Goal: Information Seeking & Learning: Learn about a topic

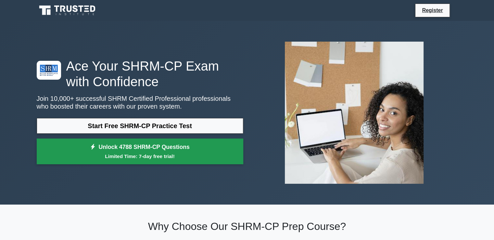
click at [170, 150] on link "Unlock 4788 SHRM-CP Questions Limited Time: 7-day free trial!" at bounding box center [140, 151] width 206 height 26
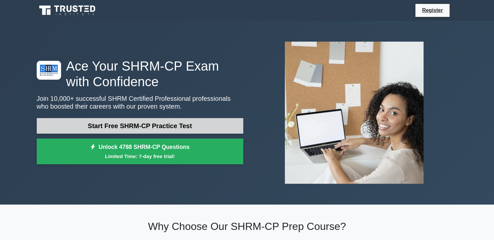
click at [169, 126] on link "Start Free SHRM-CP Practice Test" at bounding box center [140, 126] width 206 height 16
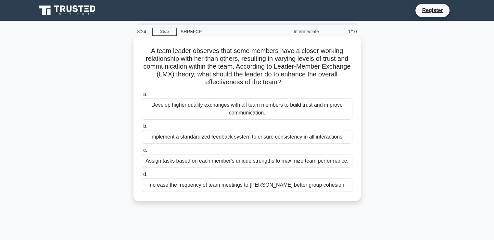
click at [328, 165] on div "Assign tasks based on each member's unique strengths to maximize team performan…" at bounding box center [247, 161] width 210 height 14
click at [142, 152] on input "c. Assign tasks based on each member's unique strengths to maximize team perfor…" at bounding box center [142, 150] width 0 height 4
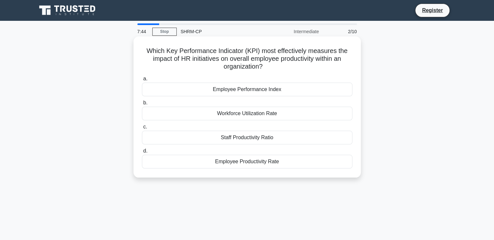
click at [290, 112] on div "Workforce Utilization Rate" at bounding box center [247, 113] width 210 height 14
click at [142, 105] on input "b. Workforce Utilization Rate" at bounding box center [142, 103] width 0 height 4
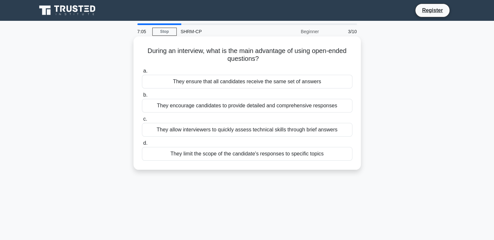
click at [265, 108] on div "They encourage candidates to provide detailed and comprehensive responses" at bounding box center [247, 106] width 210 height 14
click at [142, 97] on input "b. They encourage candidates to provide detailed and comprehensive responses" at bounding box center [142, 95] width 0 height 4
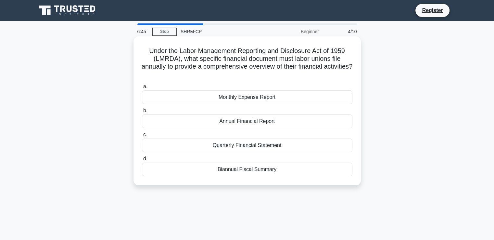
click at [260, 122] on div "Annual Financial Report" at bounding box center [247, 121] width 210 height 14
click at [142, 113] on input "b. Annual Financial Report" at bounding box center [142, 110] width 0 height 4
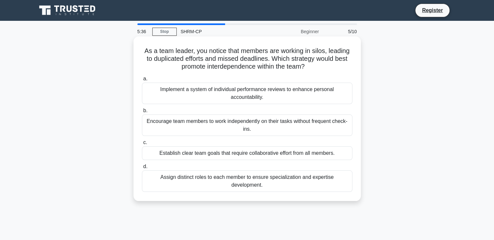
click at [287, 155] on div "Establish clear team goals that require collaborative effort from all members." at bounding box center [247, 153] width 210 height 14
click at [142, 144] on input "c. Establish clear team goals that require collaborative effort from all member…" at bounding box center [142, 142] width 0 height 4
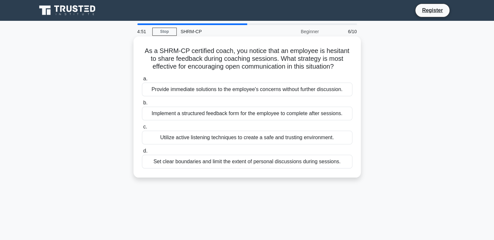
click at [308, 138] on div "Utilize active listening techniques to create a safe and trusting environment." at bounding box center [247, 137] width 210 height 14
click at [142, 129] on input "c. Utilize active listening techniques to create a safe and trusting environmen…" at bounding box center [142, 127] width 0 height 4
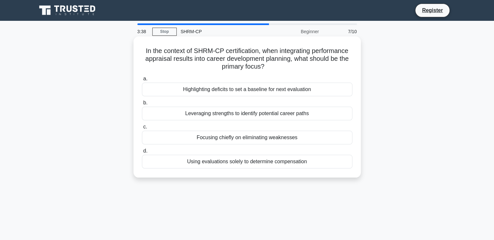
click at [292, 114] on div "Leveraging strengths to identify potential career paths" at bounding box center [247, 113] width 210 height 14
click at [142, 105] on input "b. Leveraging strengths to identify potential career paths" at bounding box center [142, 103] width 0 height 4
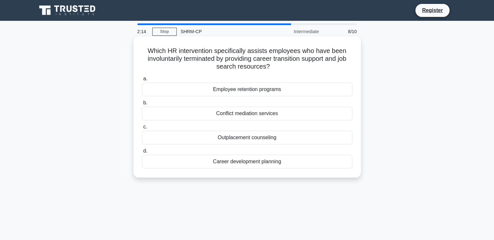
click at [283, 90] on div "Employee retention programs" at bounding box center [247, 89] width 210 height 14
click at [142, 81] on input "a. Employee retention programs" at bounding box center [142, 79] width 0 height 4
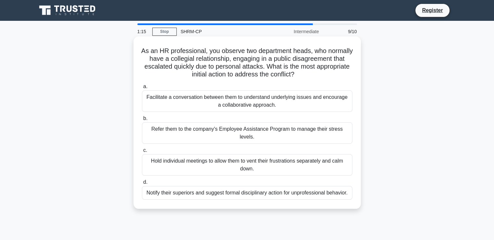
click at [290, 100] on div "Facilitate a conversation between them to understand underlying issues and enco…" at bounding box center [247, 100] width 210 height 21
click at [142, 89] on input "a. Facilitate a conversation between them to understand underlying issues and e…" at bounding box center [142, 86] width 0 height 4
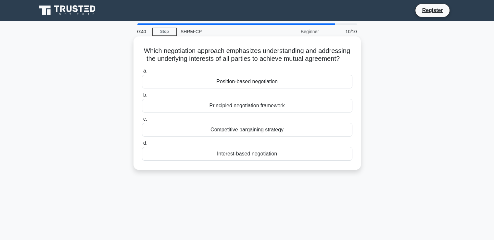
click at [277, 106] on div "Principled negotiation framework" at bounding box center [247, 106] width 210 height 14
click at [142, 97] on input "b. Principled negotiation framework" at bounding box center [142, 95] width 0 height 4
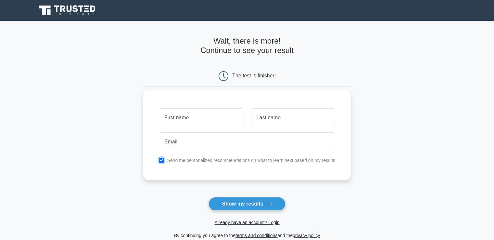
click at [163, 160] on input "checkbox" at bounding box center [161, 159] width 5 height 5
checkbox input "false"
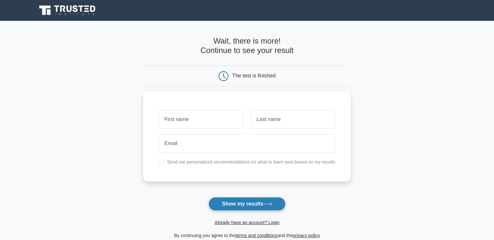
click at [248, 209] on button "Show my results" at bounding box center [246, 204] width 77 height 14
click at [458, 157] on main "Wait, there is more! Continue to see your result The test is finished and the" at bounding box center [247, 138] width 494 height 234
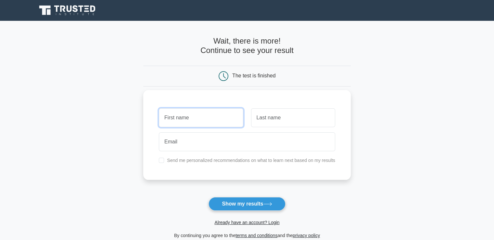
click at [223, 119] on input "text" at bounding box center [201, 117] width 84 height 19
type input "[PERSON_NAME]"
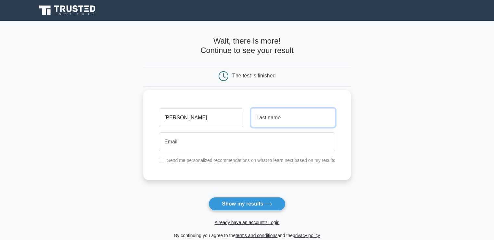
click at [273, 122] on input "text" at bounding box center [293, 117] width 84 height 19
type input "Shamsuzzaman"
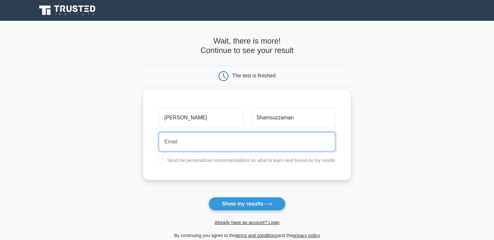
click at [219, 139] on input "email" at bounding box center [247, 141] width 176 height 19
type input "eshamo78@gamil.com"
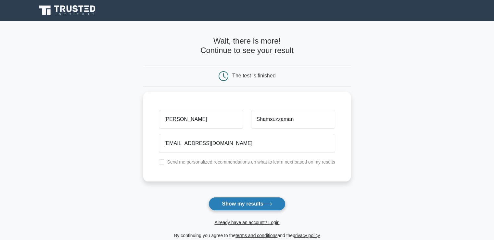
click at [243, 203] on button "Show my results" at bounding box center [246, 204] width 77 height 14
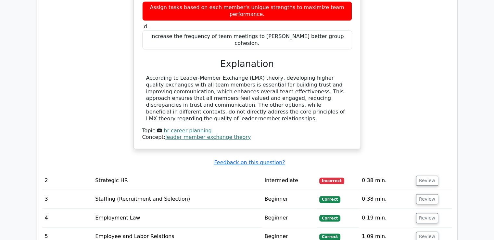
scroll to position [710, 0]
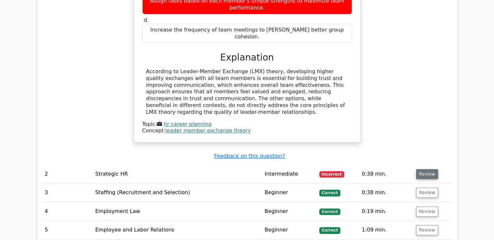
click at [425, 169] on button "Review" at bounding box center [427, 174] width 22 height 10
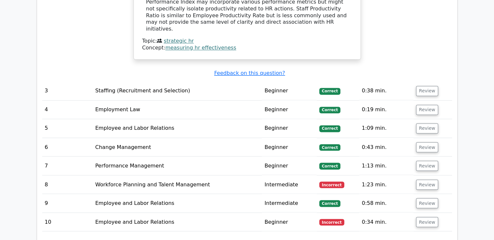
scroll to position [1145, 0]
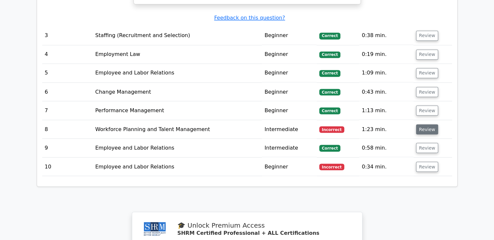
click at [423, 124] on button "Review" at bounding box center [427, 129] width 22 height 10
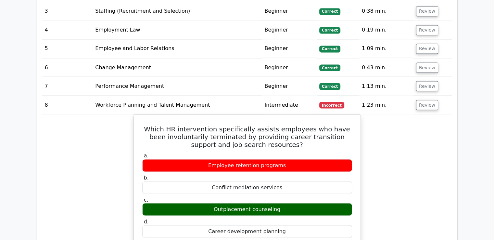
scroll to position [1173, 0]
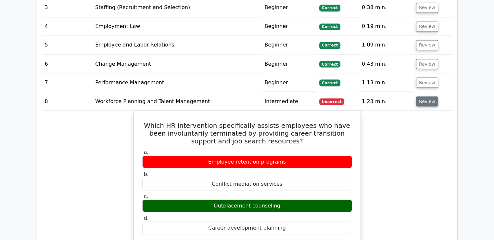
click at [424, 96] on button "Review" at bounding box center [427, 101] width 22 height 10
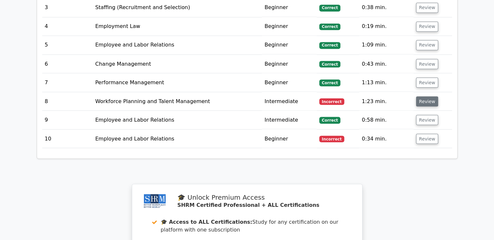
click at [426, 96] on button "Review" at bounding box center [427, 101] width 22 height 10
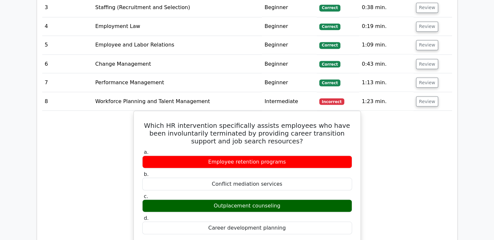
drag, startPoint x: 497, startPoint y: 162, endPoint x: 440, endPoint y: 203, distance: 70.4
click at [440, 203] on div "Which HR intervention specifically assists employees who have been involuntaril…" at bounding box center [247, 238] width 410 height 257
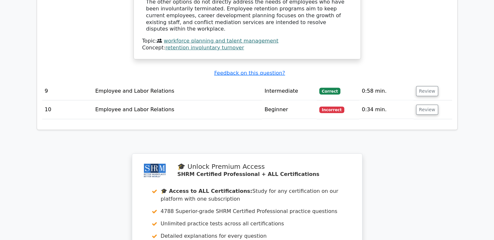
scroll to position [1488, 0]
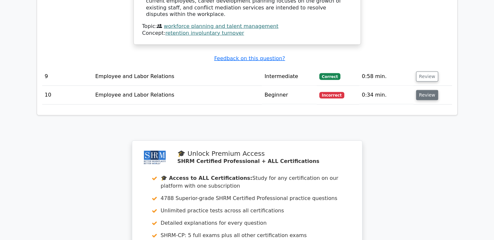
click at [429, 90] on button "Review" at bounding box center [427, 95] width 22 height 10
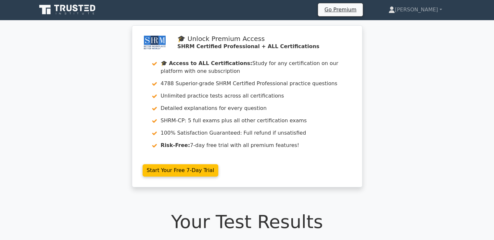
scroll to position [0, 0]
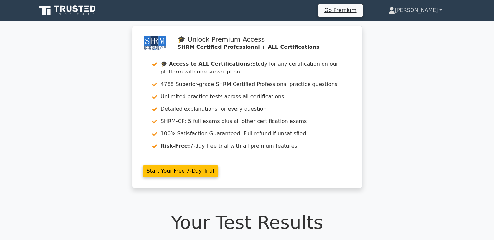
click at [442, 9] on link "[PERSON_NAME]" at bounding box center [415, 10] width 85 height 13
click at [440, 9] on link "[PERSON_NAME]" at bounding box center [415, 10] width 85 height 13
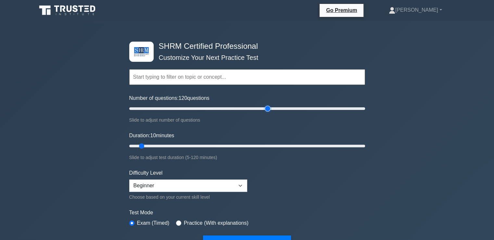
click at [267, 108] on input "Number of questions: 120 questions" at bounding box center [247, 109] width 236 height 8
drag, startPoint x: 267, startPoint y: 110, endPoint x: 140, endPoint y: 108, distance: 127.6
type input "10"
click at [140, 108] on input "Number of questions: 10 questions" at bounding box center [247, 109] width 236 height 8
click at [240, 185] on select "Beginner Intermediate Expert" at bounding box center [188, 185] width 118 height 12
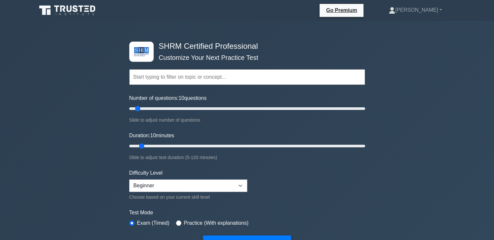
click at [323, 170] on form "Topics Change Management Compensation and Benefits Employee and Labor Relations…" at bounding box center [247, 149] width 236 height 201
